Goal: Task Accomplishment & Management: Complete application form

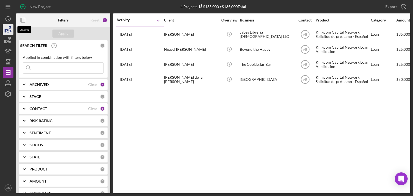
click at [10, 29] on icon "button" at bounding box center [7, 29] width 13 height 13
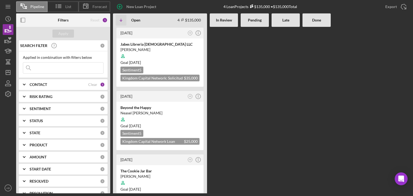
click at [25, 84] on polyline at bounding box center [24, 84] width 2 height 1
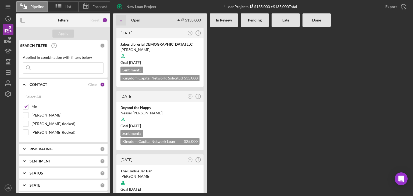
click at [26, 84] on icon "Icon/Expander" at bounding box center [23, 84] width 13 height 13
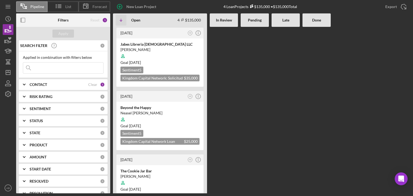
click at [24, 83] on icon "Icon/Expander" at bounding box center [23, 84] width 13 height 13
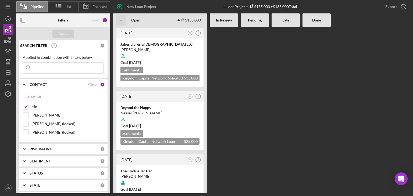
drag, startPoint x: 23, startPoint y: 83, endPoint x: 37, endPoint y: 85, distance: 13.8
click at [23, 84] on icon "Icon/Expander" at bounding box center [23, 84] width 13 height 13
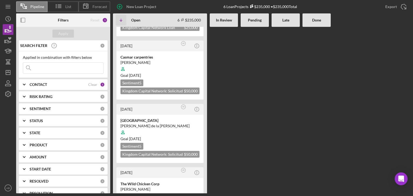
scroll to position [212, 0]
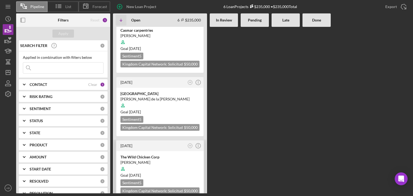
click at [168, 164] on div at bounding box center [159, 169] width 79 height 10
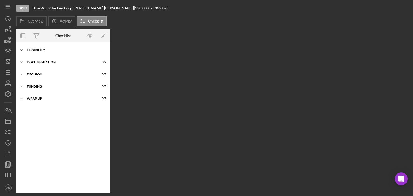
click at [24, 49] on icon "Icon/Expander" at bounding box center [21, 50] width 11 height 11
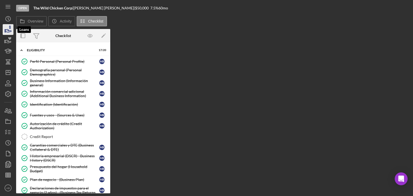
click at [9, 29] on icon "button" at bounding box center [7, 29] width 13 height 13
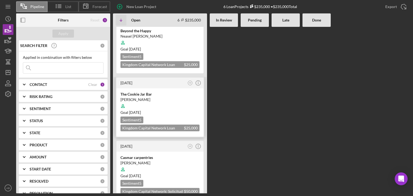
scroll to position [107, 0]
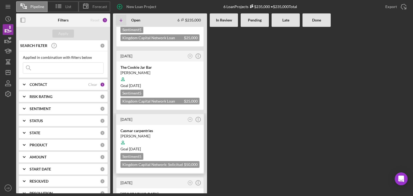
click at [136, 128] on div "Casmar carpentries" at bounding box center [159, 130] width 79 height 5
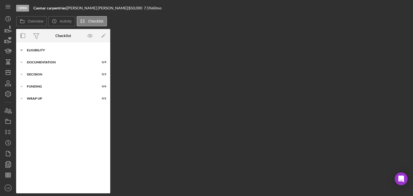
click at [22, 50] on polyline at bounding box center [22, 50] width 2 height 1
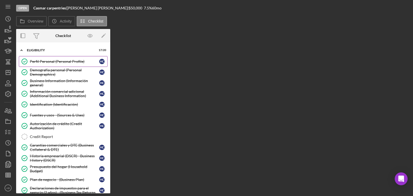
click at [45, 64] on link "Perfil Personal (Personal Profile) Perfil Personal (Personal Profile) H C" at bounding box center [63, 61] width 89 height 11
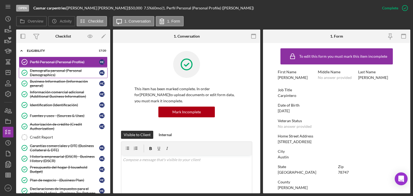
click at [44, 70] on div "Demografía personal (Personal Demographics)" at bounding box center [64, 72] width 69 height 9
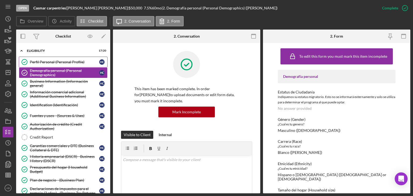
click at [45, 60] on div "Perfil Personal (Personal Profile)" at bounding box center [64, 62] width 69 height 4
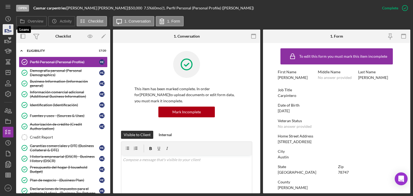
click at [8, 29] on icon "button" at bounding box center [7, 29] width 13 height 13
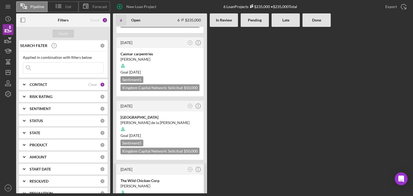
scroll to position [212, 0]
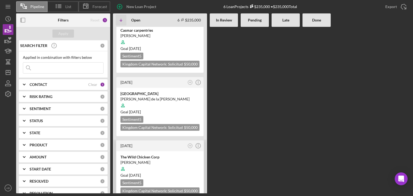
click at [172, 164] on div at bounding box center [159, 169] width 79 height 10
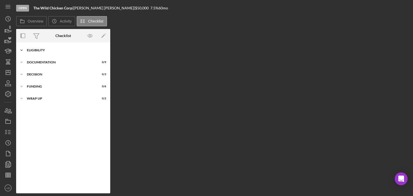
click at [24, 49] on icon "Icon/Expander" at bounding box center [21, 50] width 11 height 11
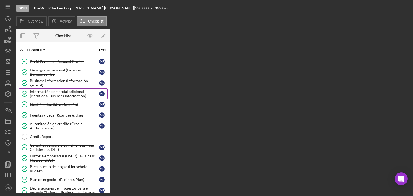
click at [44, 91] on div "Información comercial adicional (Additional Business Information)" at bounding box center [64, 93] width 69 height 9
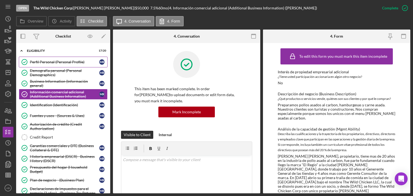
click at [41, 65] on link "Perfil Personal (Personal Profile) Perfil Personal (Personal Profile) M R" at bounding box center [63, 62] width 89 height 11
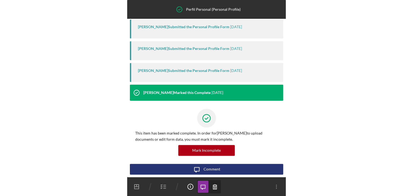
scroll to position [155, 0]
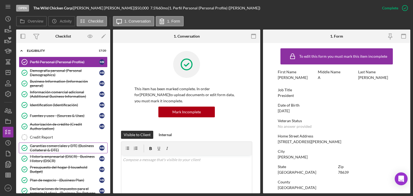
click at [53, 150] on div "Garantías comerciales y DTE (Business Collateral & DTE)" at bounding box center [64, 148] width 69 height 9
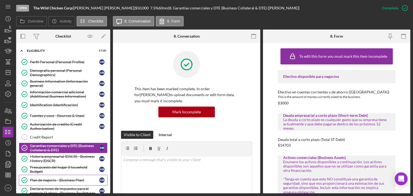
scroll to position [27, 0]
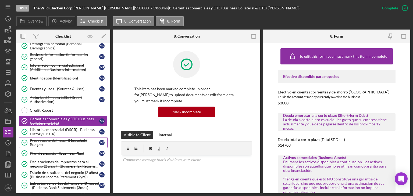
click at [53, 144] on div "Presupuesto del hogar (Household Budget)" at bounding box center [64, 142] width 69 height 9
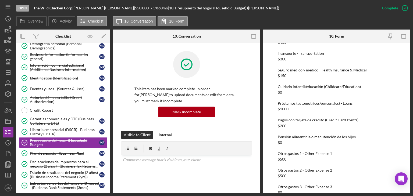
scroll to position [483, 0]
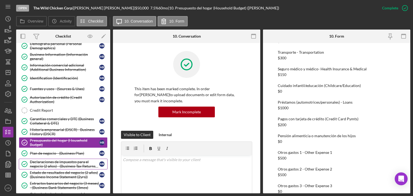
click at [53, 161] on div "Declaraciones de impuestos para el negocio (2 años) - (Business Tax Returns (2y…" at bounding box center [64, 164] width 69 height 9
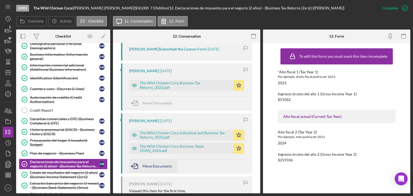
scroll to position [295, 0]
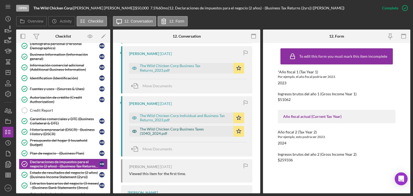
click at [156, 134] on div "The Wild Chicken Corp Business Taxes (1040)_2024.pdf" at bounding box center [185, 131] width 91 height 9
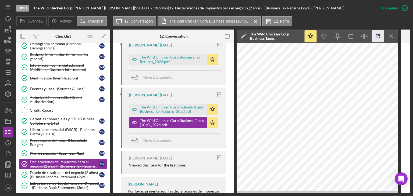
click at [377, 35] on icon "button" at bounding box center [377, 36] width 12 height 12
click at [62, 175] on div "Estado de resultados del negocio (2 años) (Business Income Statement (2yrs))" at bounding box center [64, 175] width 69 height 9
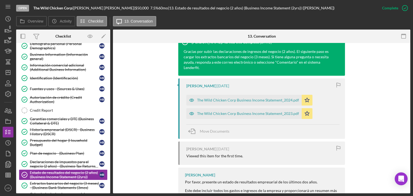
scroll to position [188, 0]
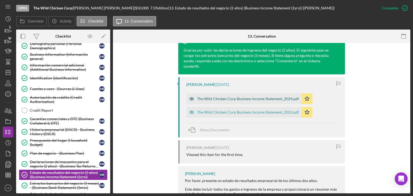
click at [252, 97] on div "The Wild Chicken Corp Business Income Statement_2024.pdf" at bounding box center [248, 99] width 102 height 4
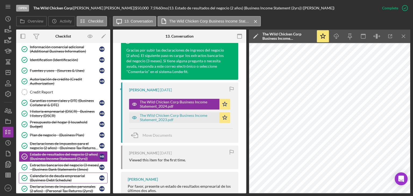
scroll to position [54, 0]
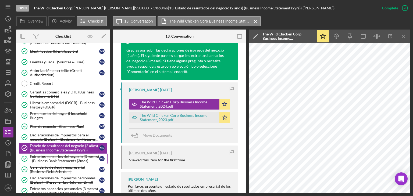
click at [49, 157] on div "Extractos bancarios del negocio (3 meses) - (Business Bank Statements (3mos)" at bounding box center [64, 158] width 69 height 9
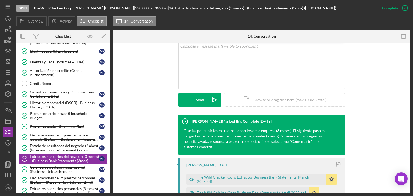
scroll to position [161, 0]
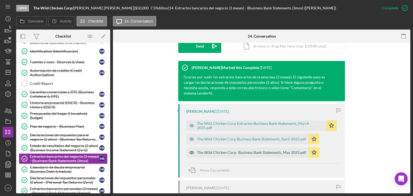
click at [238, 151] on div "The Wild Chicken Corp- Business Bank Statements_May 2025.pdf" at bounding box center [247, 152] width 122 height 11
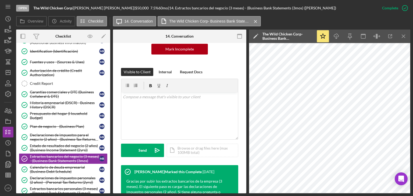
scroll to position [0, 0]
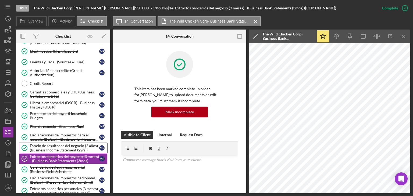
click at [64, 146] on div "Estado de resultados del negocio (2 años) (Business Income Statement (2yrs))" at bounding box center [64, 148] width 69 height 9
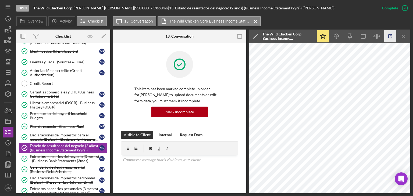
click at [390, 36] on line "button" at bounding box center [391, 36] width 2 height 2
click at [388, 38] on icon "button" at bounding box center [390, 36] width 12 height 12
click at [62, 107] on div "Historia empresarial (DSCR) - Business History (DSCR)" at bounding box center [64, 105] width 69 height 9
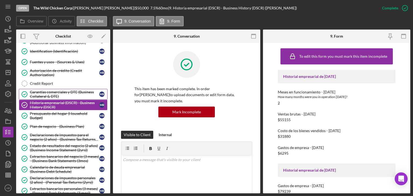
click at [64, 93] on div "Garantías comerciales y DTE (Business Collateral & DTE)" at bounding box center [64, 94] width 69 height 9
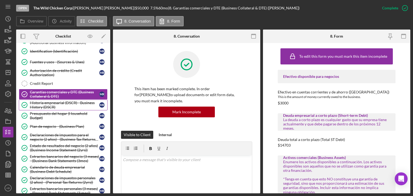
click at [66, 106] on div "Historia empresarial (DSCR) - Business History (DSCR)" at bounding box center [64, 105] width 69 height 9
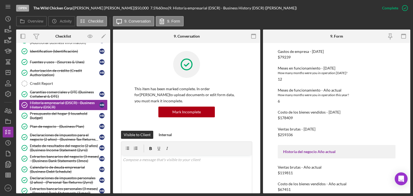
scroll to position [157, 0]
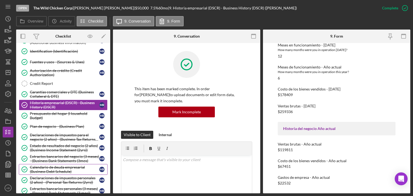
click at [56, 166] on div "Calendario de deuda empresarial (Business Debt Schedule)" at bounding box center [64, 169] width 69 height 9
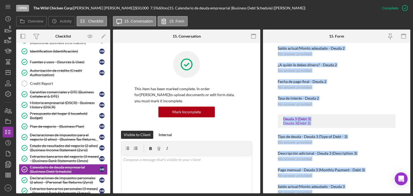
scroll to position [292, 0]
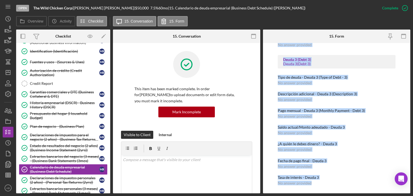
drag, startPoint x: 273, startPoint y: 74, endPoint x: 347, endPoint y: 208, distance: 153.3
click at [347, 196] on html "Open The Wild Chicken Corp | Miguel Ramirez | $50,000 $50,000 7.5 % 60 mo | 15.…" at bounding box center [206, 98] width 413 height 196
copy div "Deuda 1 (Debt 1) Deuda 1 (Debt 1) Tipo de deuda - Deuda 1 (Type of Debt - 1) Fi…"
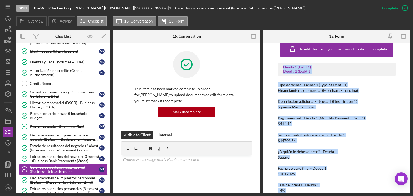
scroll to position [0, 0]
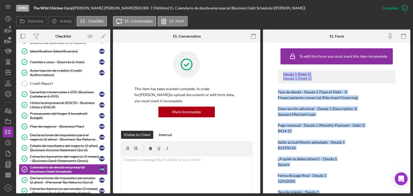
click at [379, 126] on div "Pago mensual - Deuda 1 (Monthly Payment - Debt 1)" at bounding box center [336, 125] width 118 height 4
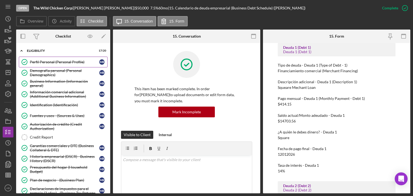
click at [47, 64] on div "Perfil Personal (Personal Profile)" at bounding box center [64, 62] width 69 height 4
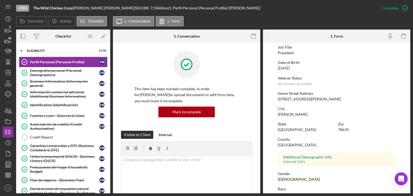
scroll to position [100, 0]
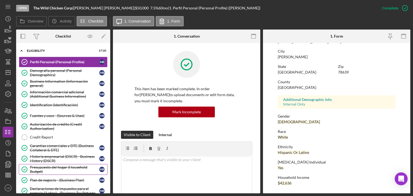
click at [44, 169] on div "Presupuesto del hogar (Household Budget)" at bounding box center [64, 169] width 69 height 9
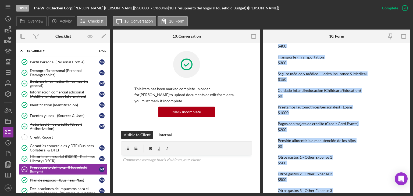
scroll to position [509, 0]
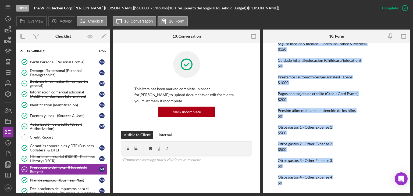
drag, startPoint x: 273, startPoint y: 165, endPoint x: 328, endPoint y: 183, distance: 57.7
click at [328, 183] on div "To edit this form you must mark this item incomplete Declaración de ingresos de…" at bounding box center [336, 118] width 147 height 150
copy div "Ingreso del hogar 1 (HH Income 1) Nombre del beneficiario -1 (Earner 1) Miguel …"
click at [357, 150] on div "Otros gastos 2 - Other Expense 2 $500" at bounding box center [336, 147] width 118 height 10
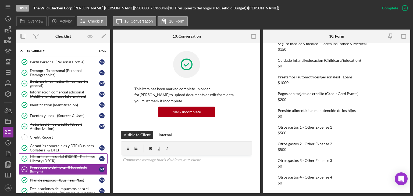
click at [58, 157] on div "Historia empresarial (DSCR) - Business History (DSCR)" at bounding box center [64, 158] width 69 height 9
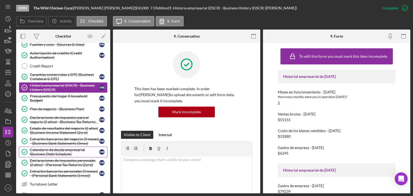
scroll to position [81, 0]
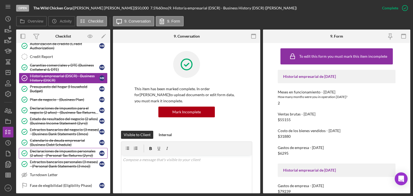
click at [57, 151] on div "Declaraciones de impuestos personales (2 años) - (Personal Tax Returns (2yrs))" at bounding box center [64, 153] width 69 height 9
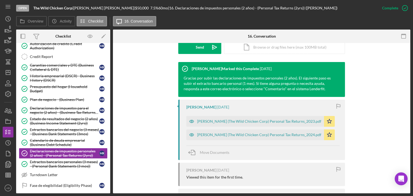
scroll to position [161, 0]
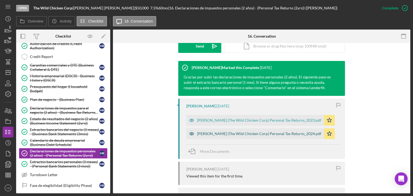
click at [278, 134] on div "[PERSON_NAME] (The Wild Chicken Corp) Personal Tax Returns_2024.pdf" at bounding box center [259, 134] width 124 height 4
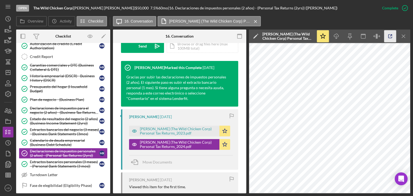
click at [387, 36] on icon "button" at bounding box center [390, 36] width 12 height 12
click at [174, 129] on div "[PERSON_NAME] (The Wild Chicken Corp) Personal Tax Returns_2023.pdf" at bounding box center [178, 131] width 77 height 9
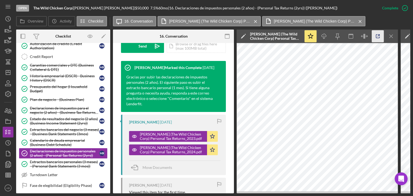
click at [376, 35] on icon "button" at bounding box center [377, 36] width 3 height 3
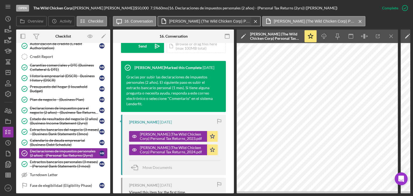
click at [252, 21] on icon "Icon/Menu Close" at bounding box center [255, 21] width 9 height 13
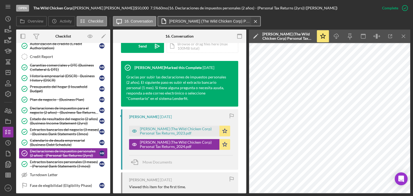
click at [255, 21] on icon "Icon/Menu Close" at bounding box center [255, 21] width 9 height 13
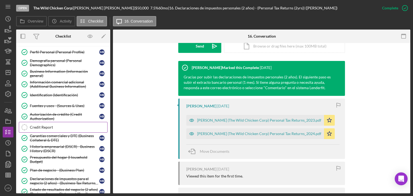
scroll to position [27, 0]
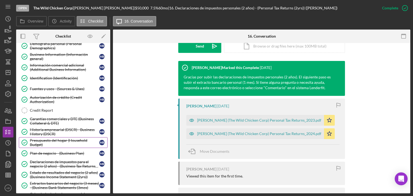
click at [67, 138] on div "Presupuesto del hogar (Household Budget)" at bounding box center [64, 142] width 69 height 9
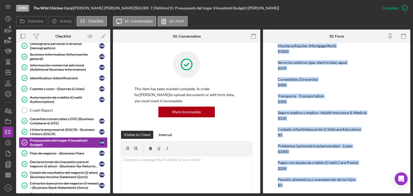
scroll to position [509, 0]
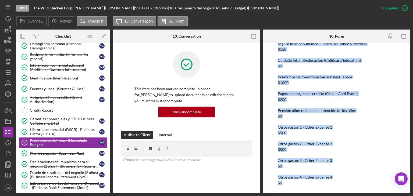
drag, startPoint x: 278, startPoint y: 72, endPoint x: 335, endPoint y: 201, distance: 141.4
click at [335, 196] on html "Open The Wild Chicken Corp | Miguel Ramirez | $50,000 $50,000 7.5 % 60 mo | 10.…" at bounding box center [206, 98] width 413 height 196
copy div "Declaración de ingresos del hogar (HH Income) Para preparar este formulario, po…"
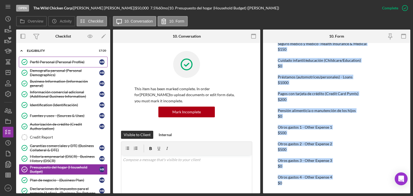
click at [49, 57] on link "Perfil Personal (Personal Profile) Perfil Personal (Personal Profile) M R" at bounding box center [63, 62] width 89 height 11
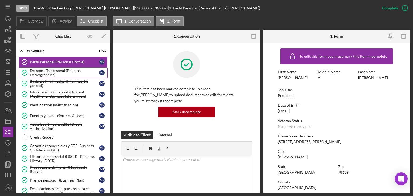
click at [45, 68] on link "Demografía personal (Personal Demographics) Demografía personal (Personal Demog…" at bounding box center [63, 72] width 89 height 11
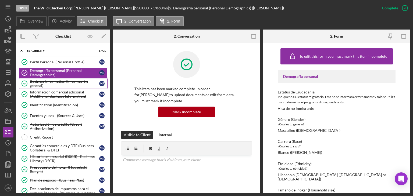
click at [40, 85] on div "Business Information (Información general)" at bounding box center [64, 83] width 69 height 9
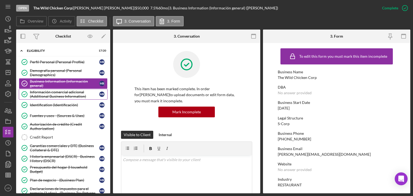
click at [45, 92] on div "Información comercial adicional (Additional Business Information)" at bounding box center [64, 94] width 69 height 9
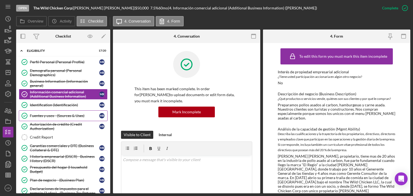
click at [52, 113] on link "Fuentes y usos - (Sources & Uses) Fuentes y usos - (Sources & Uses) M R" at bounding box center [63, 115] width 89 height 11
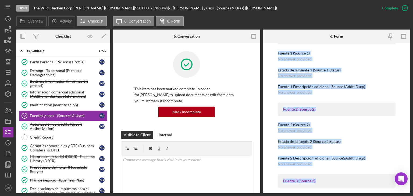
scroll to position [458, 0]
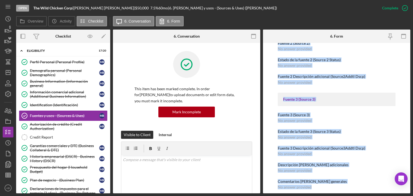
drag, startPoint x: 276, startPoint y: 73, endPoint x: 313, endPoint y: 167, distance: 100.3
click at [325, 183] on div "To edit this form you must mark this item incomplete Usos (Uses) In this sectio…" at bounding box center [336, 118] width 147 height 150
copy div "Usos (Uses) In this section, please identify the category(s) and amount(s) of f…"
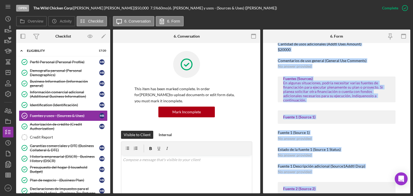
scroll to position [270, 0]
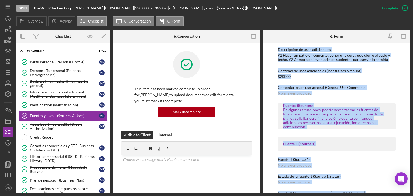
click at [343, 100] on div "Usos (Uses) In this section, please identify the category(s) and amount(s) of f…" at bounding box center [336, 88] width 118 height 577
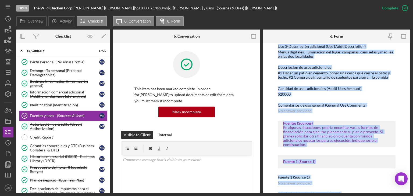
scroll to position [243, 0]
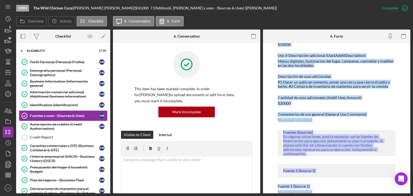
click at [313, 103] on div "Cantidad de usos adicionales (Addtl Uses Amount) $20000" at bounding box center [336, 101] width 118 height 10
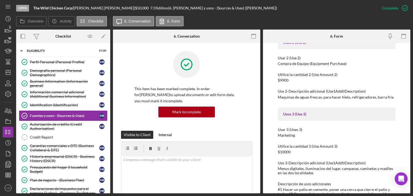
scroll to position [162, 0]
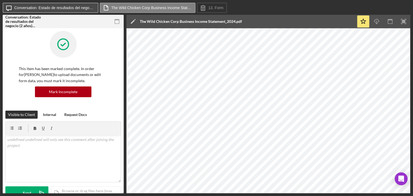
click at [59, 8] on label "Conversation: Estado de resultados del negocio (2 años) (Business Income Statem…" at bounding box center [54, 8] width 81 height 4
click at [49, 6] on label "Conversation: Declaraciones de impuestos personales (2 años) - (Personal Tax Re…" at bounding box center [54, 8] width 81 height 4
click at [68, 5] on button "Icon/Message Conversation: Declaraciones de impuestos personales (2 años) - (Pe…" at bounding box center [51, 8] width 96 height 10
